Goal: Transaction & Acquisition: Purchase product/service

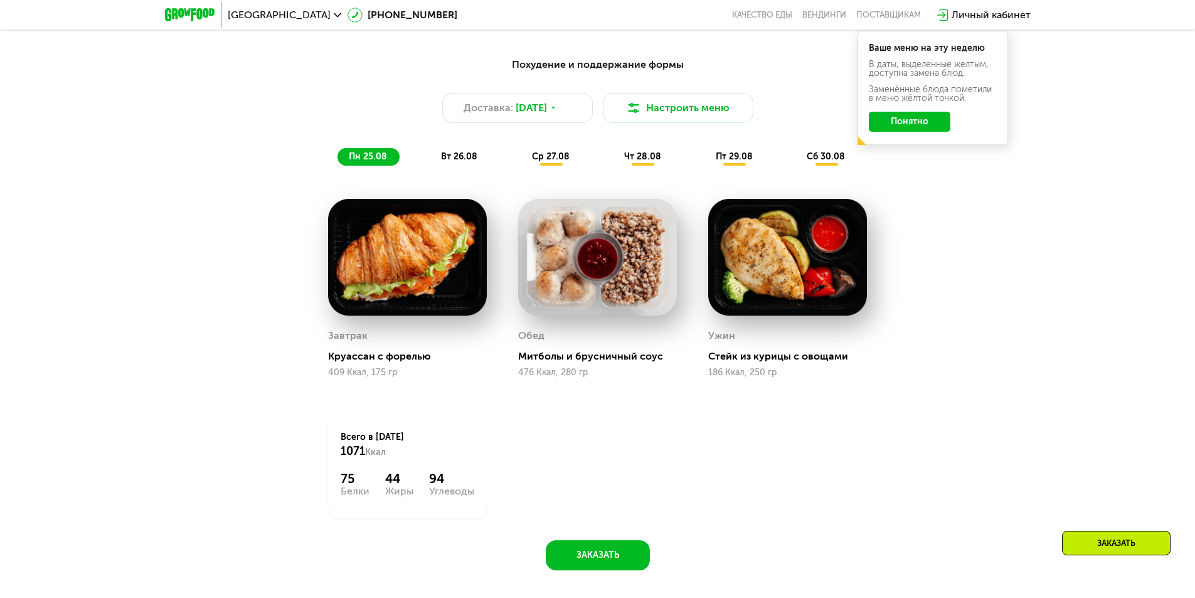
scroll to position [752, 0]
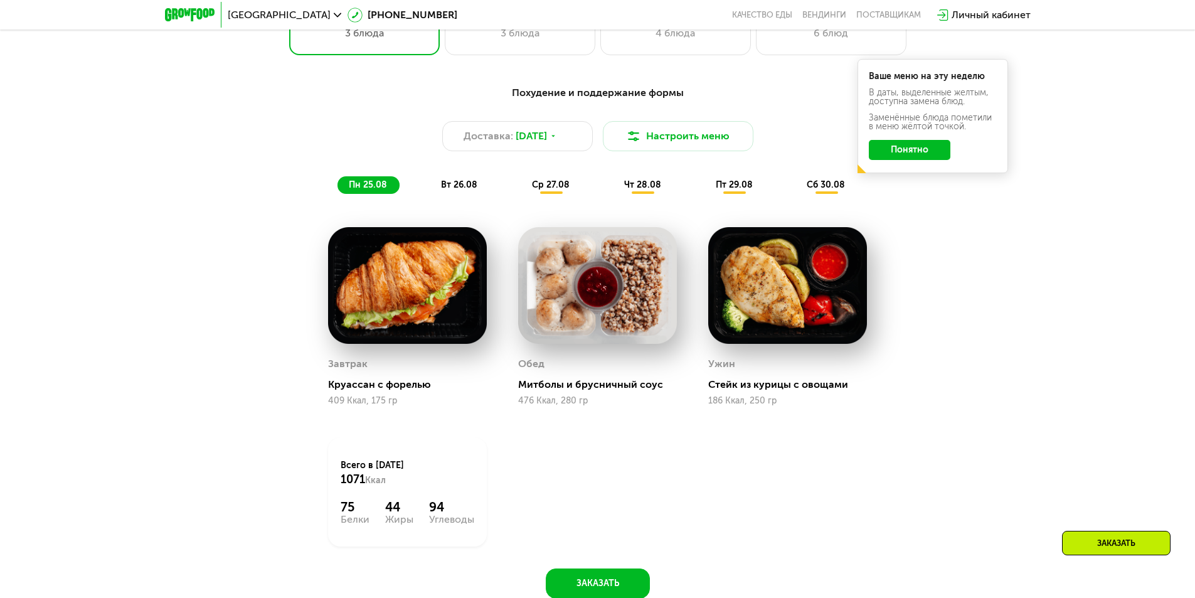
click at [467, 190] on span "вт 26.08" at bounding box center [459, 184] width 36 height 11
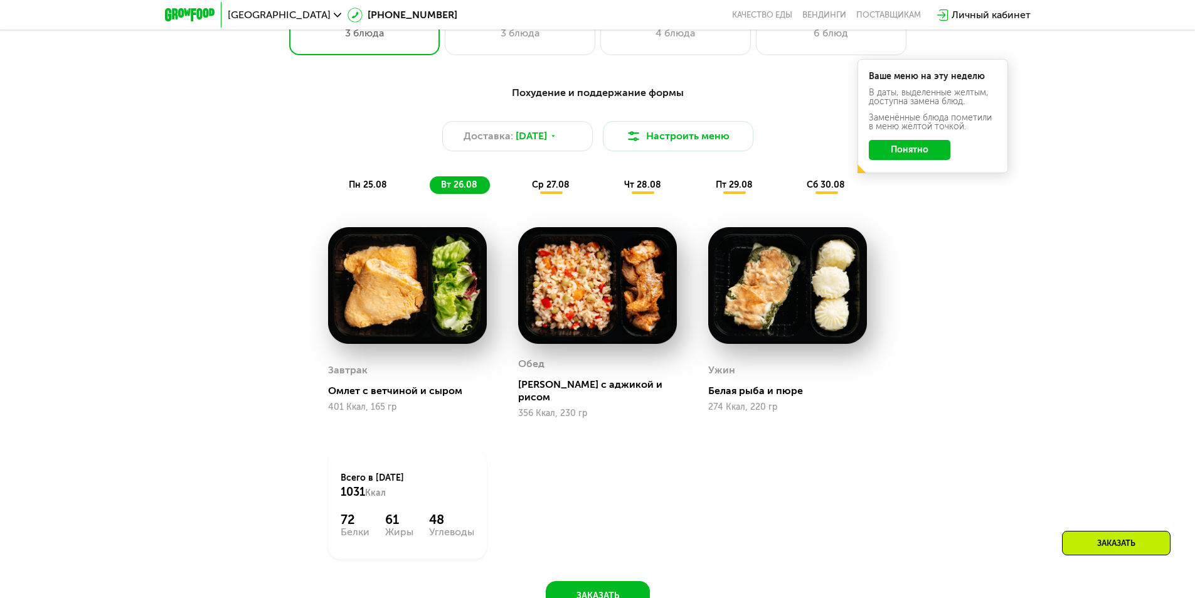
click at [547, 190] on span "ср 27.08" at bounding box center [551, 184] width 38 height 11
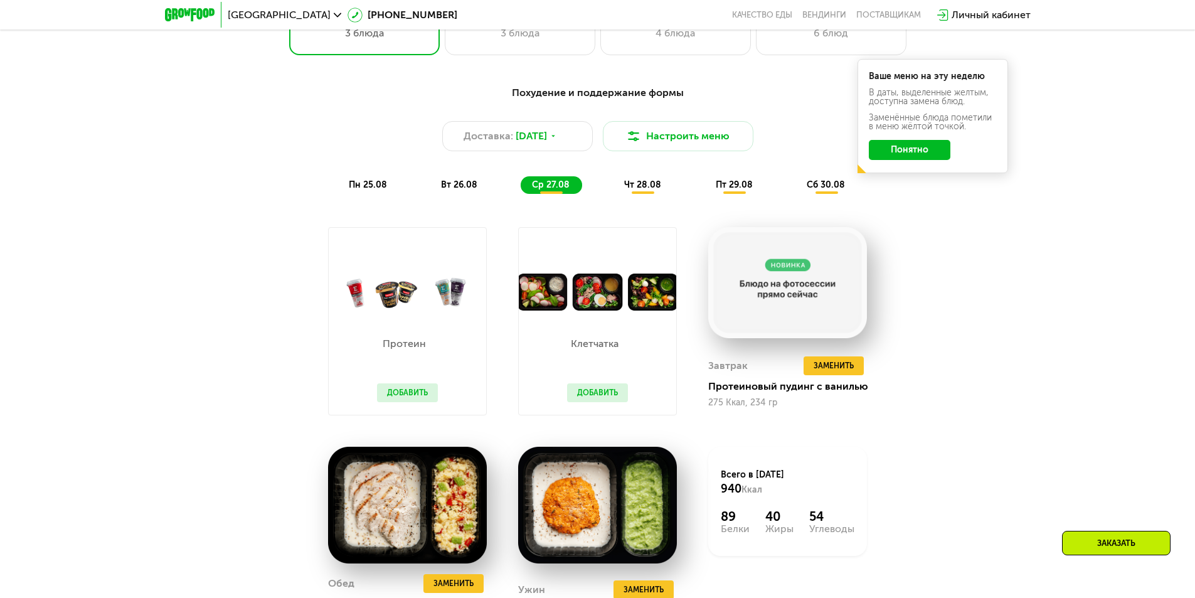
click at [654, 184] on span "чт 28.08" at bounding box center [642, 184] width 37 height 11
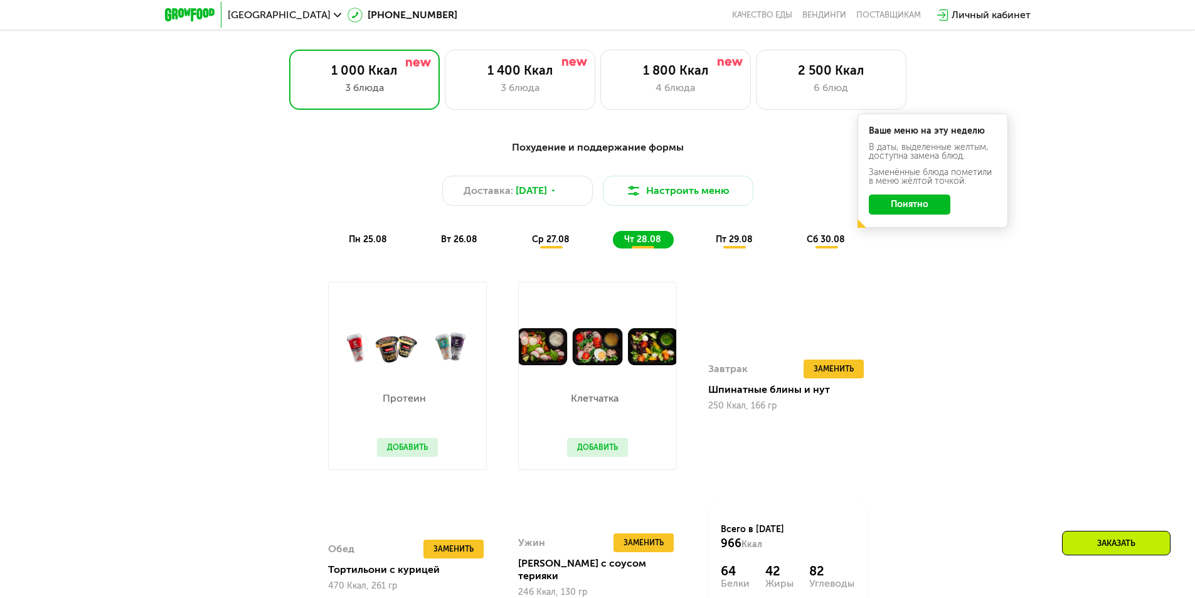
scroll to position [690, 0]
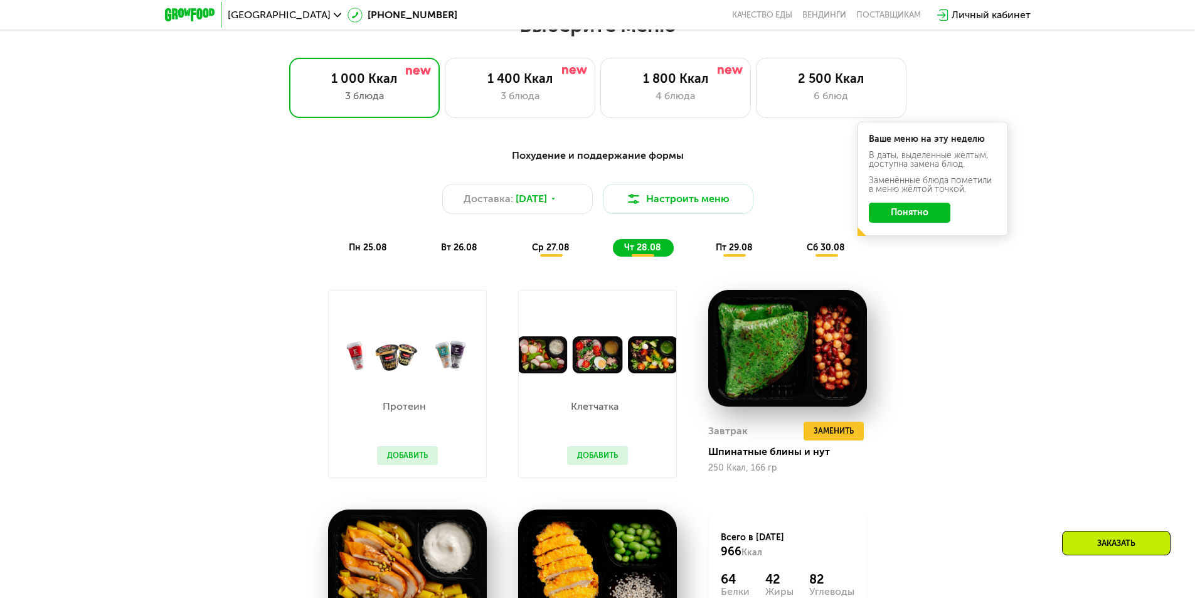
click at [736, 248] on span "пт 29.08" at bounding box center [733, 247] width 37 height 11
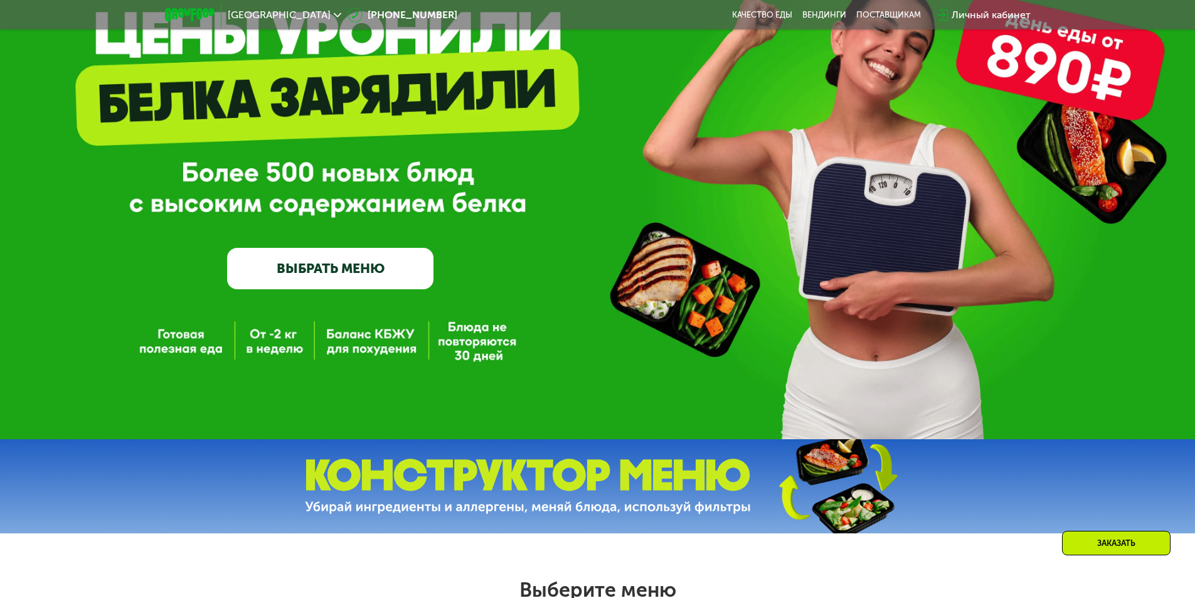
scroll to position [0, 0]
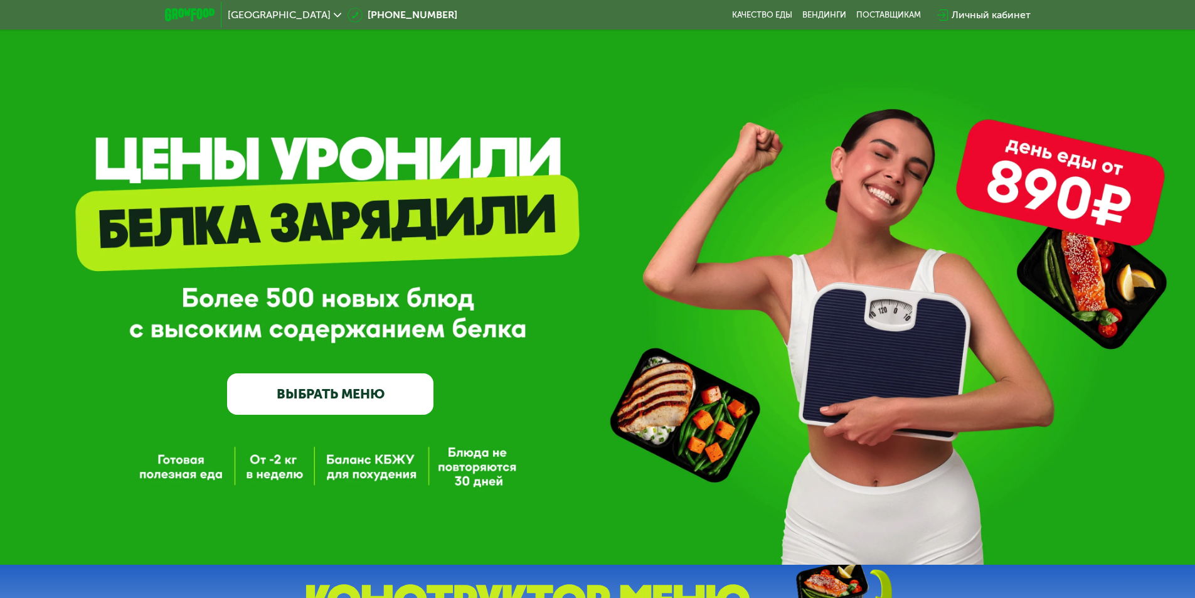
click at [316, 403] on link "ВЫБРАТЬ МЕНЮ" at bounding box center [330, 393] width 206 height 41
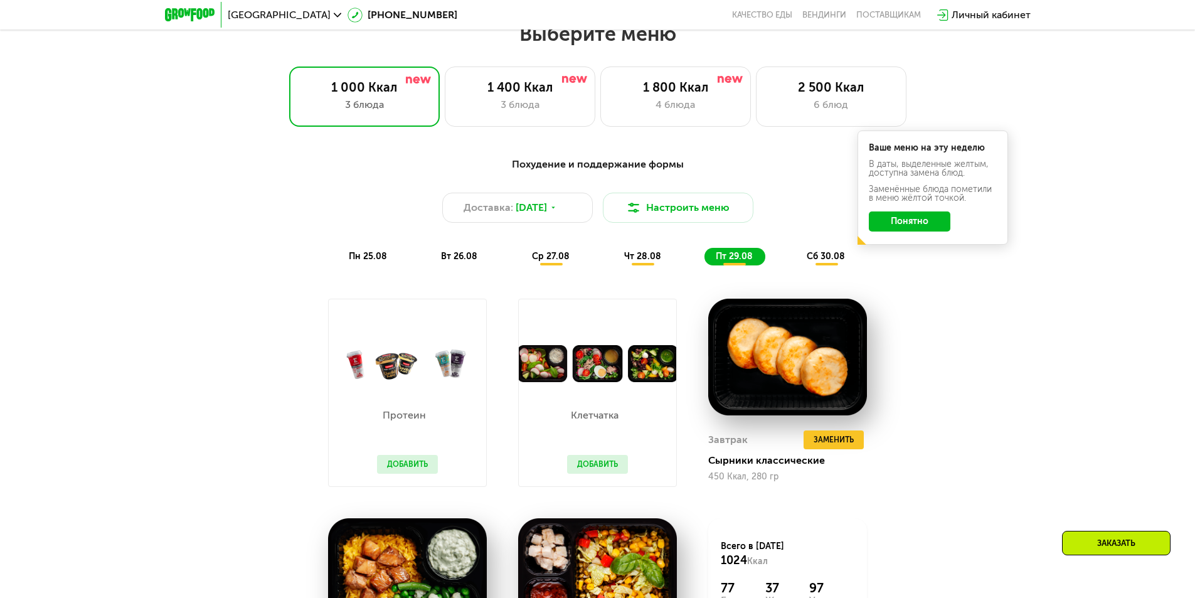
scroll to position [677, 0]
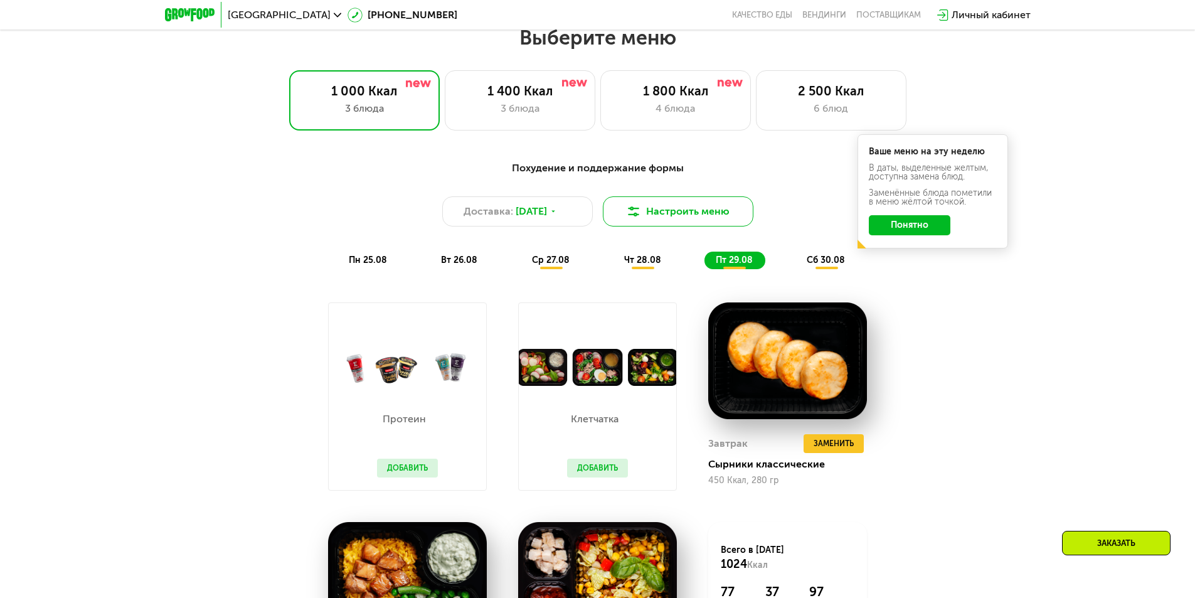
click at [684, 206] on button "Настроить меню" at bounding box center [678, 211] width 150 height 30
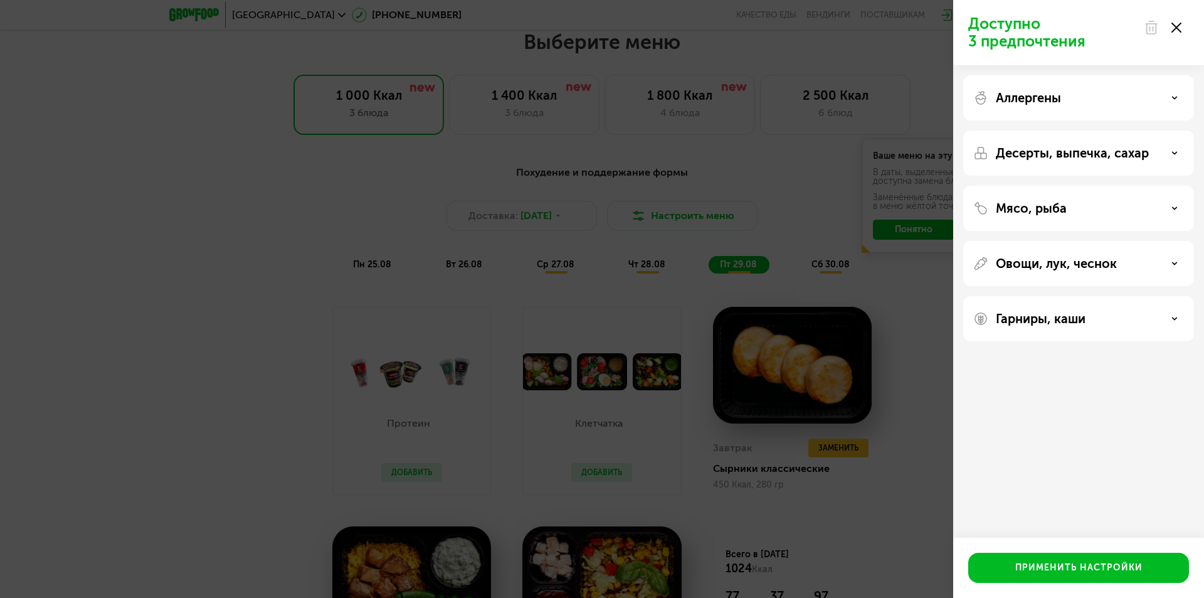
click at [1175, 24] on icon at bounding box center [1176, 28] width 10 height 10
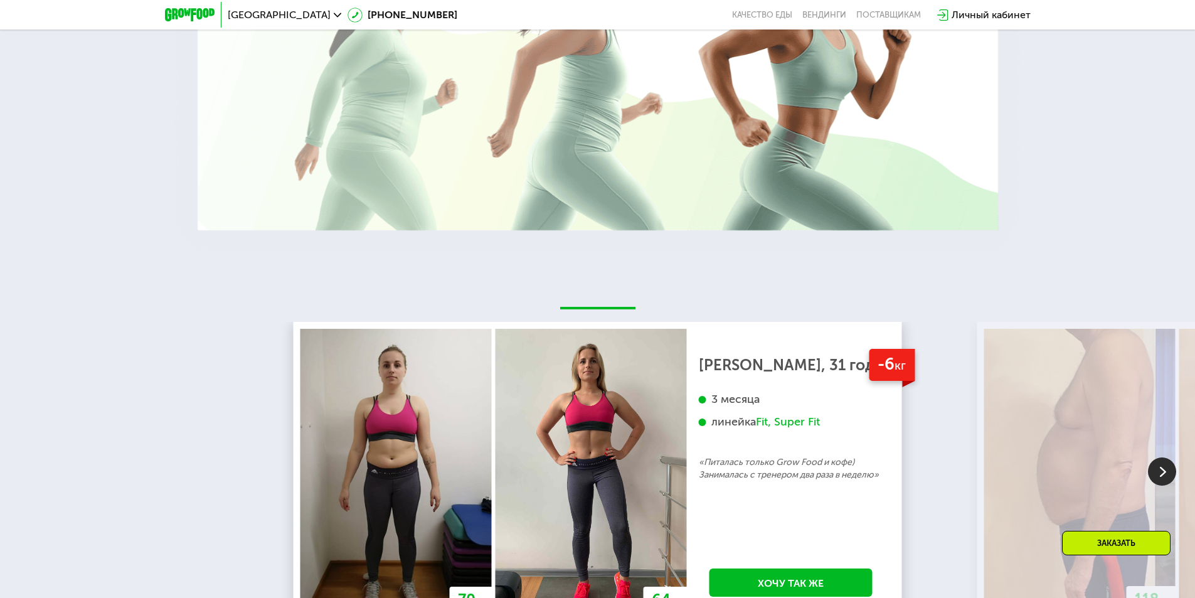
scroll to position [2308, 0]
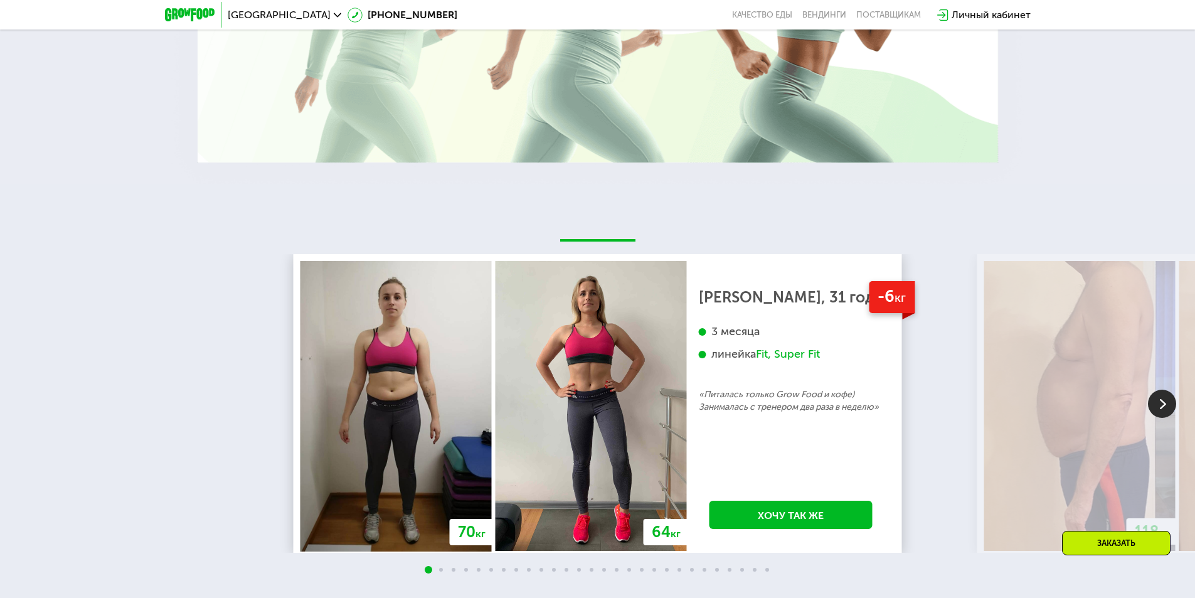
click at [1164, 393] on img at bounding box center [1162, 403] width 28 height 28
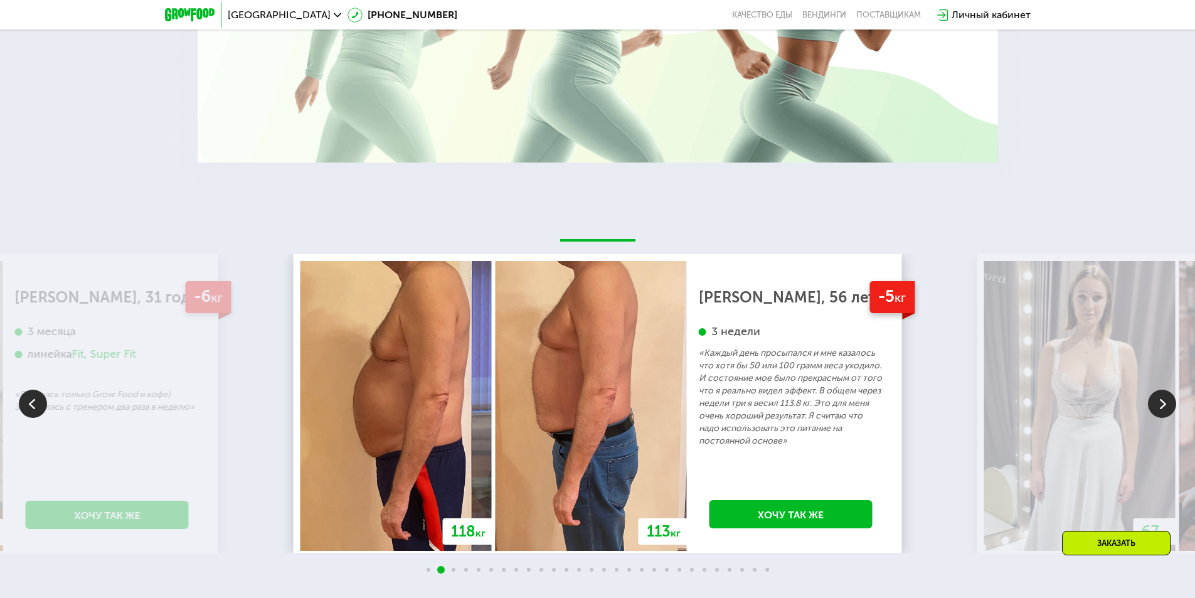
click at [1164, 393] on img at bounding box center [1162, 403] width 28 height 28
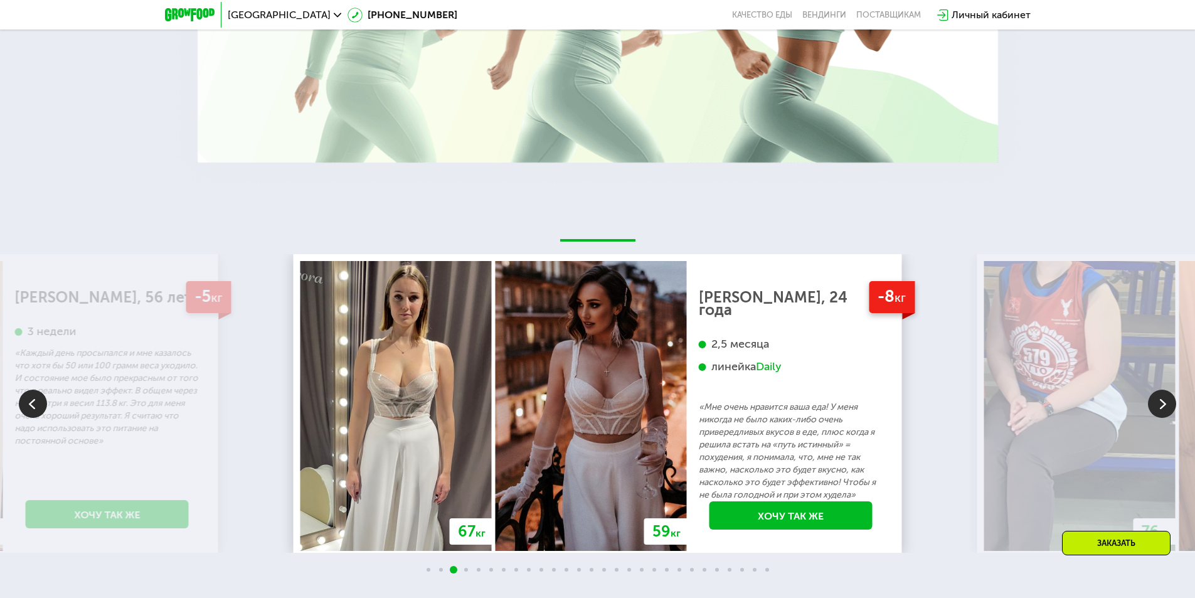
click at [1164, 393] on img at bounding box center [1162, 403] width 28 height 28
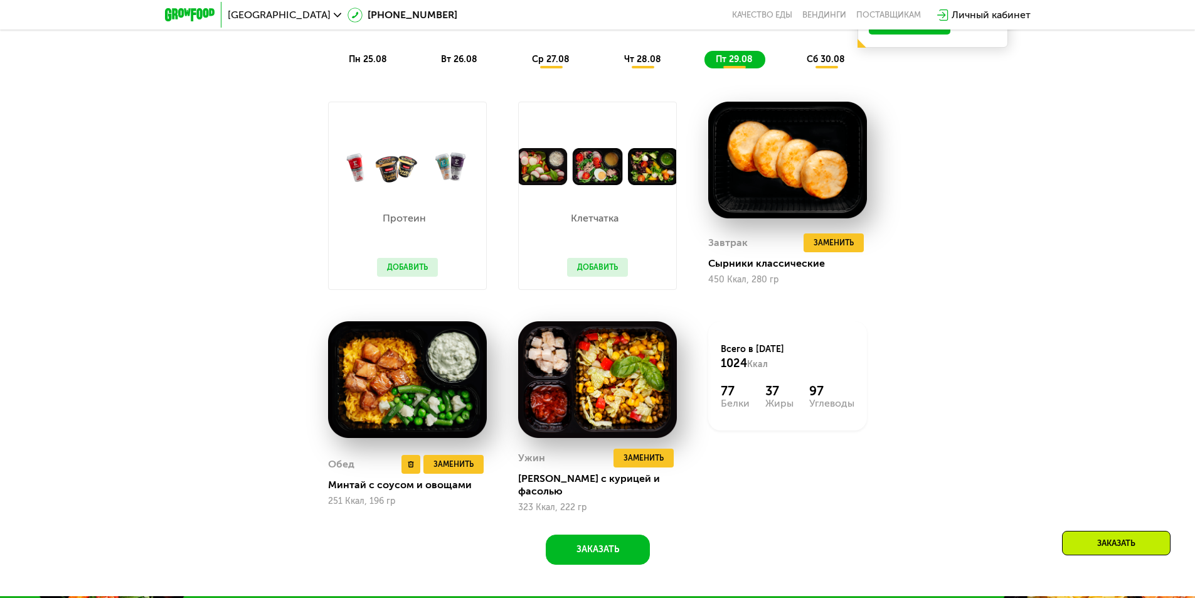
scroll to position [752, 0]
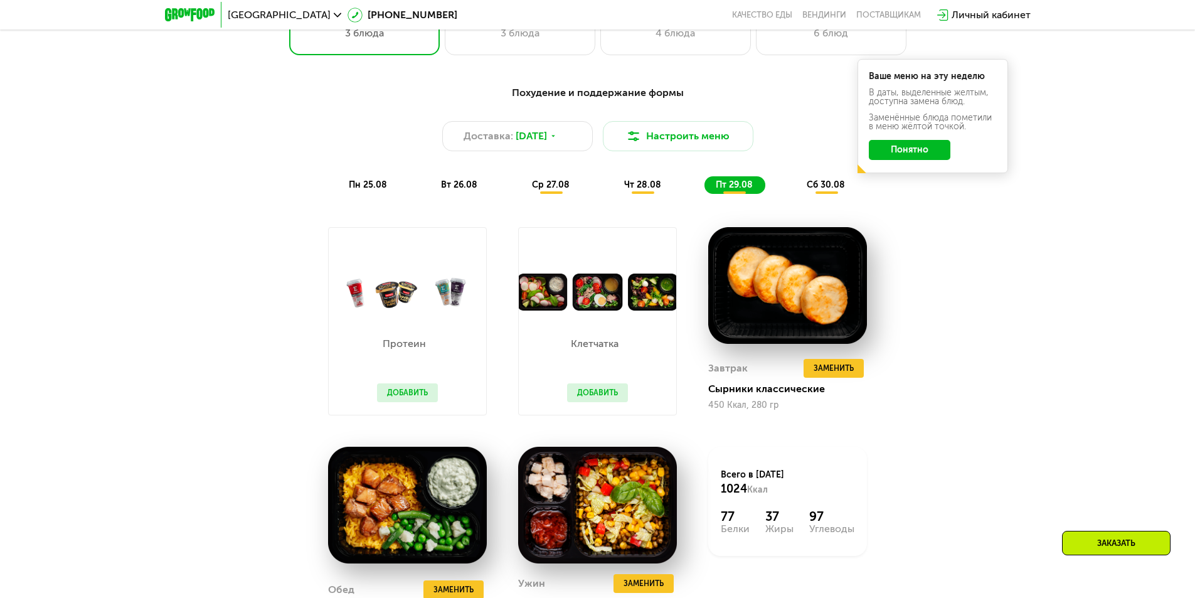
click at [822, 190] on span "сб 30.08" at bounding box center [825, 184] width 38 height 11
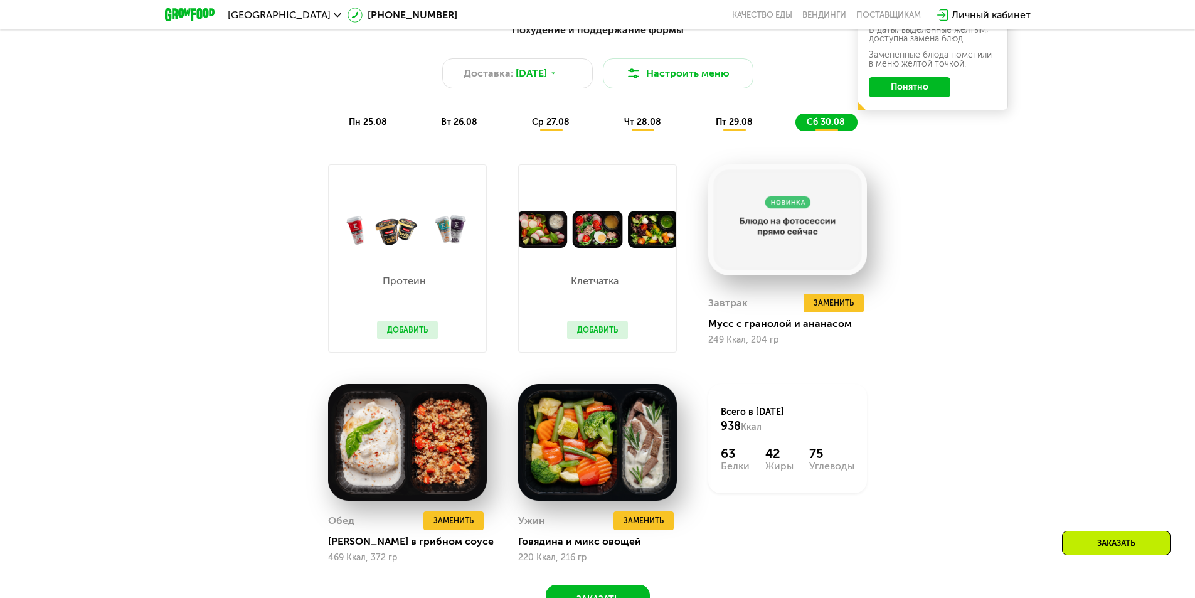
scroll to position [878, 0]
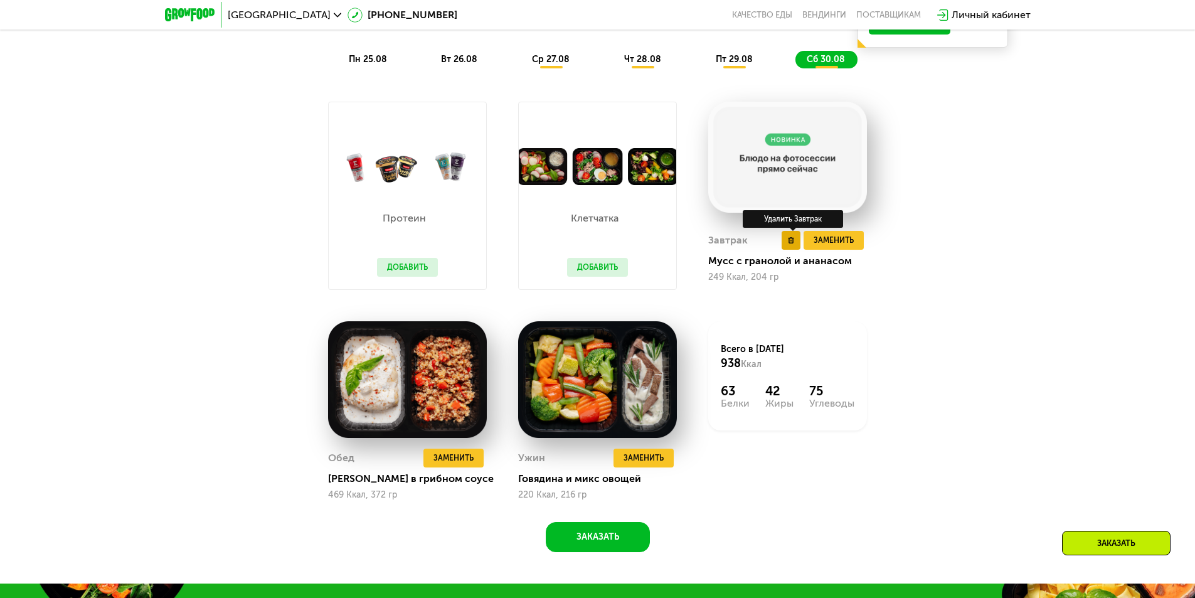
click at [795, 248] on button at bounding box center [790, 240] width 19 height 19
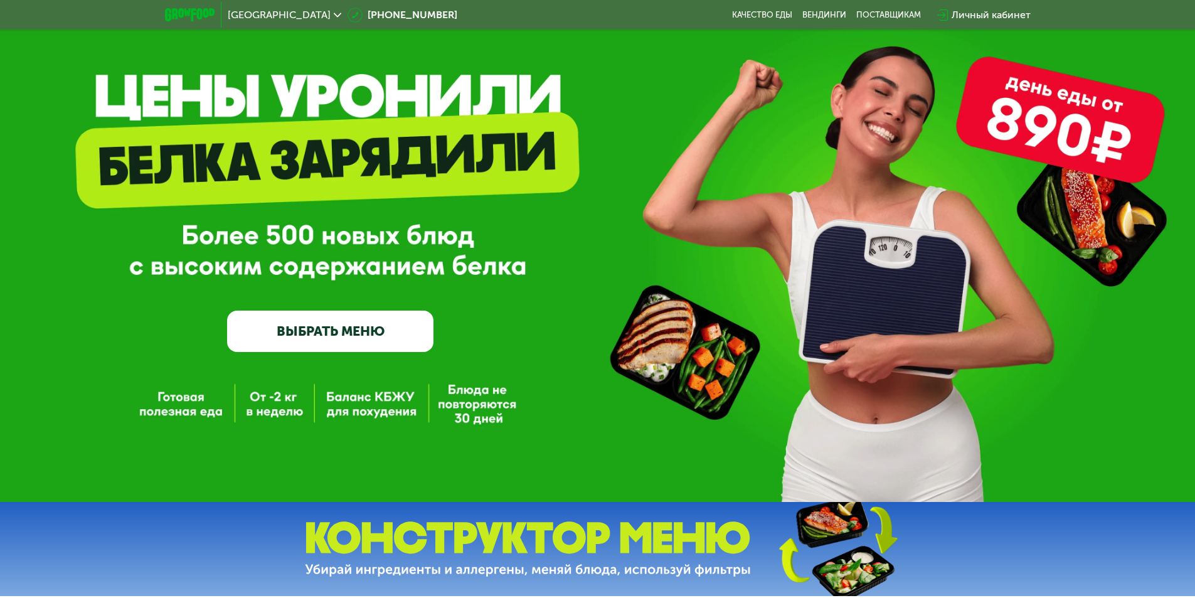
scroll to position [0, 0]
